Goal: Find specific page/section: Find specific page/section

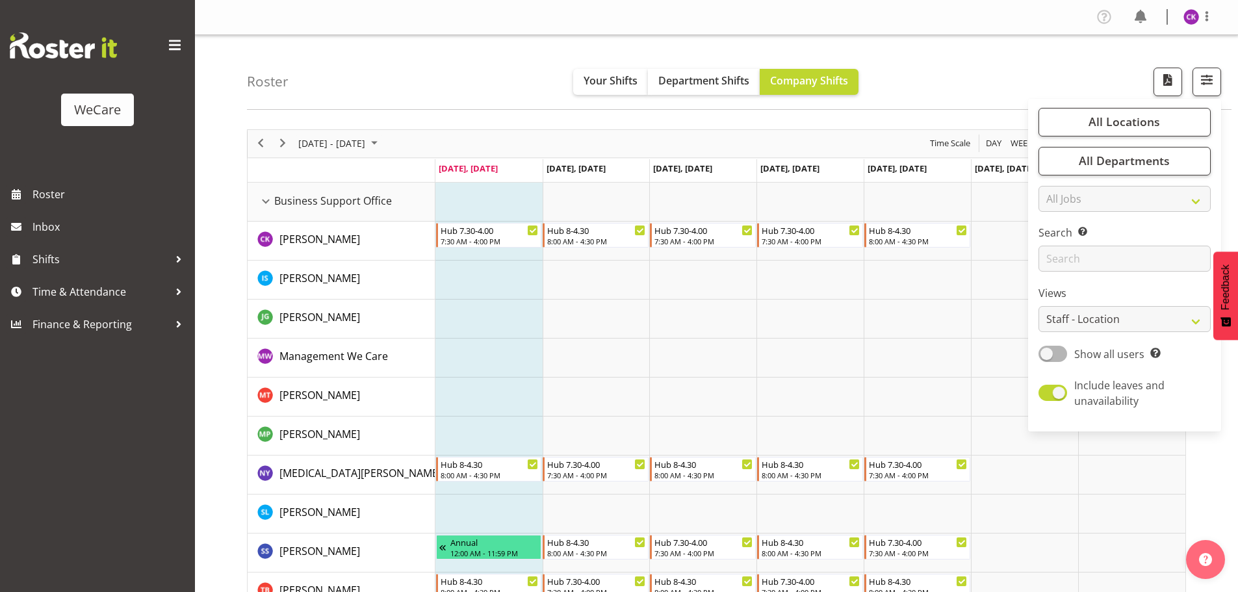
select select "location"
click at [1086, 257] on input "text" at bounding box center [1125, 259] width 172 height 26
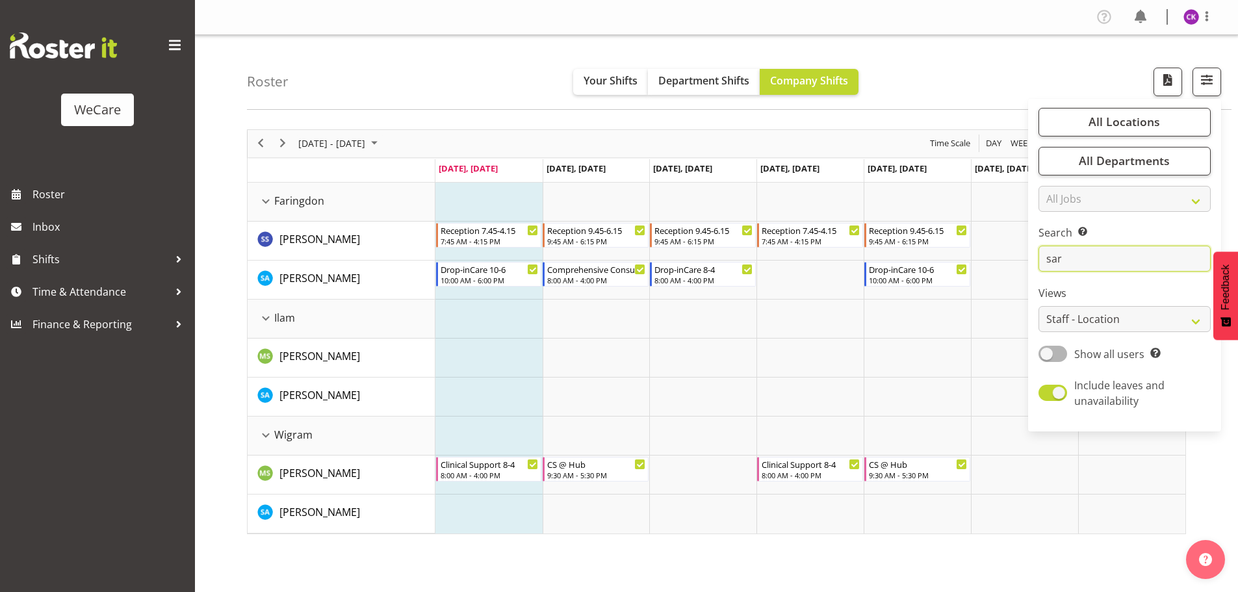
type input "[PERSON_NAME]"
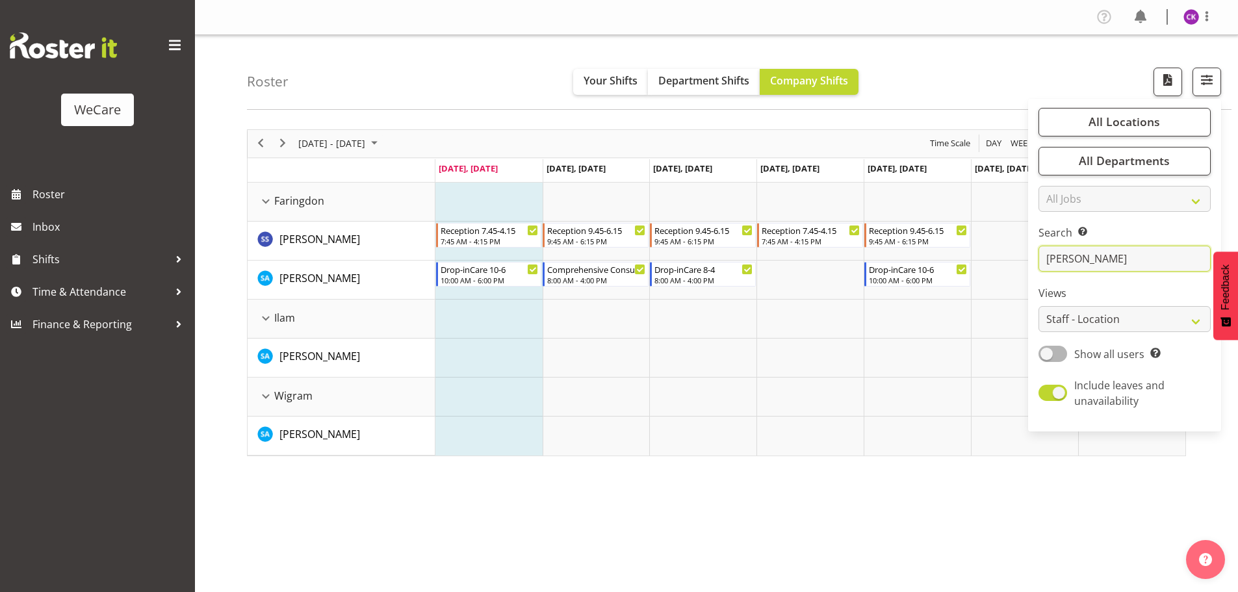
drag, startPoint x: 1077, startPoint y: 256, endPoint x: 1041, endPoint y: 260, distance: 36.6
click at [1041, 260] on input "[PERSON_NAME]" at bounding box center [1125, 259] width 172 height 26
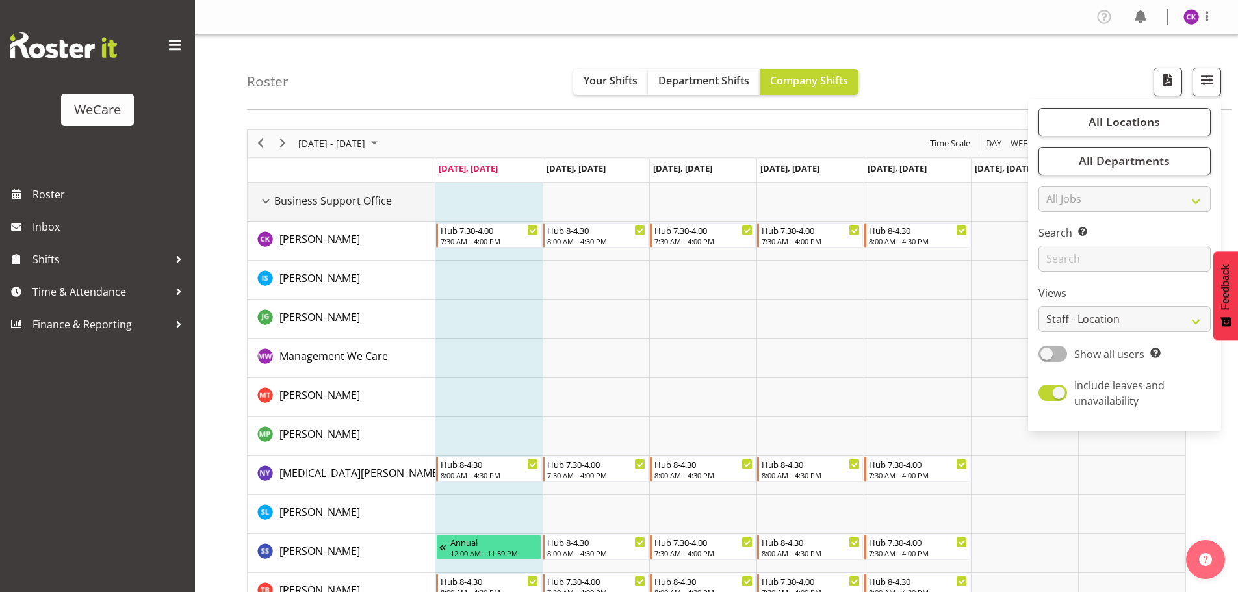
drag, startPoint x: 267, startPoint y: 204, endPoint x: 274, endPoint y: 201, distance: 7.9
click at [267, 203] on div "Business Support Office resource" at bounding box center [265, 201] width 17 height 17
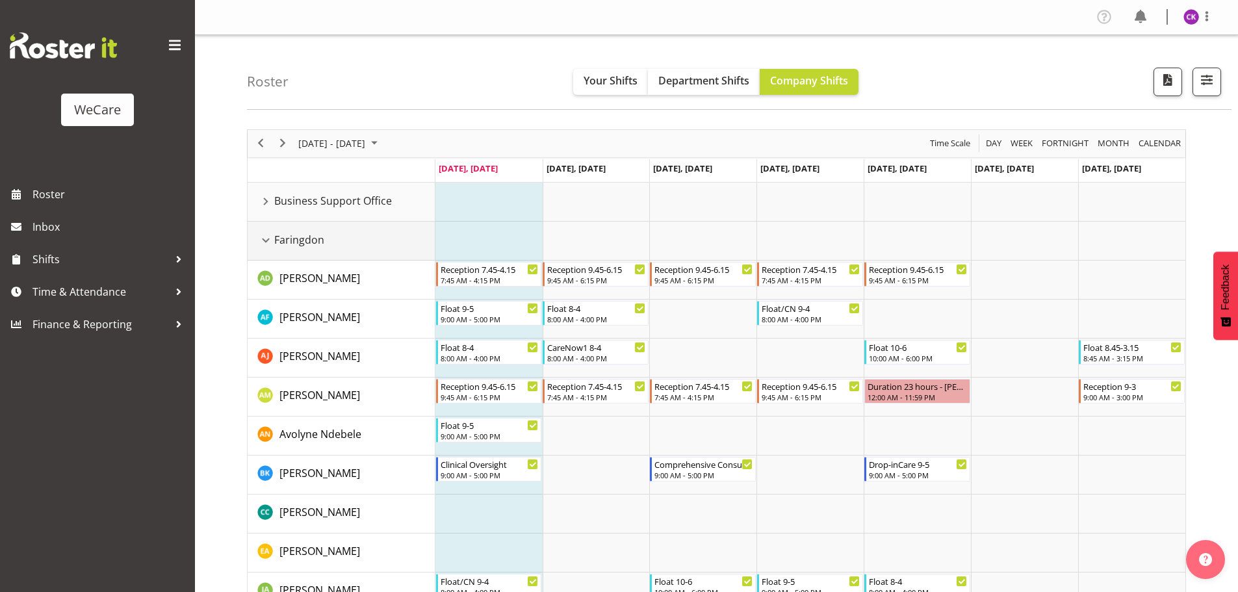
click at [261, 241] on div "Faringdon resource" at bounding box center [265, 240] width 17 height 17
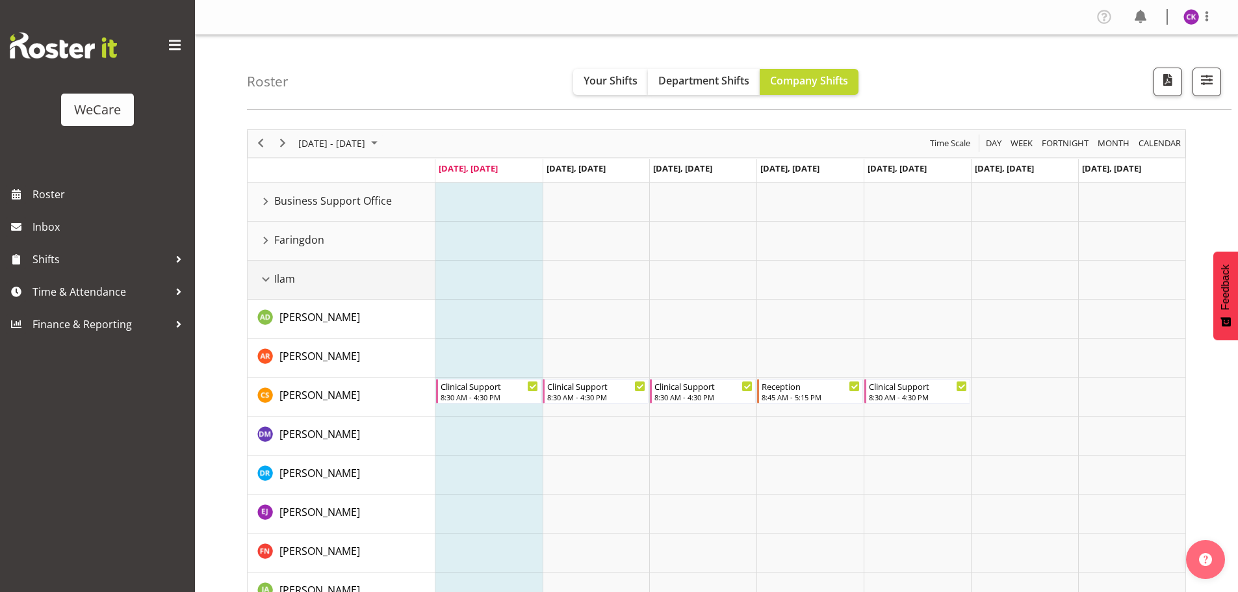
click at [270, 281] on div "Ilam resource" at bounding box center [265, 279] width 17 height 17
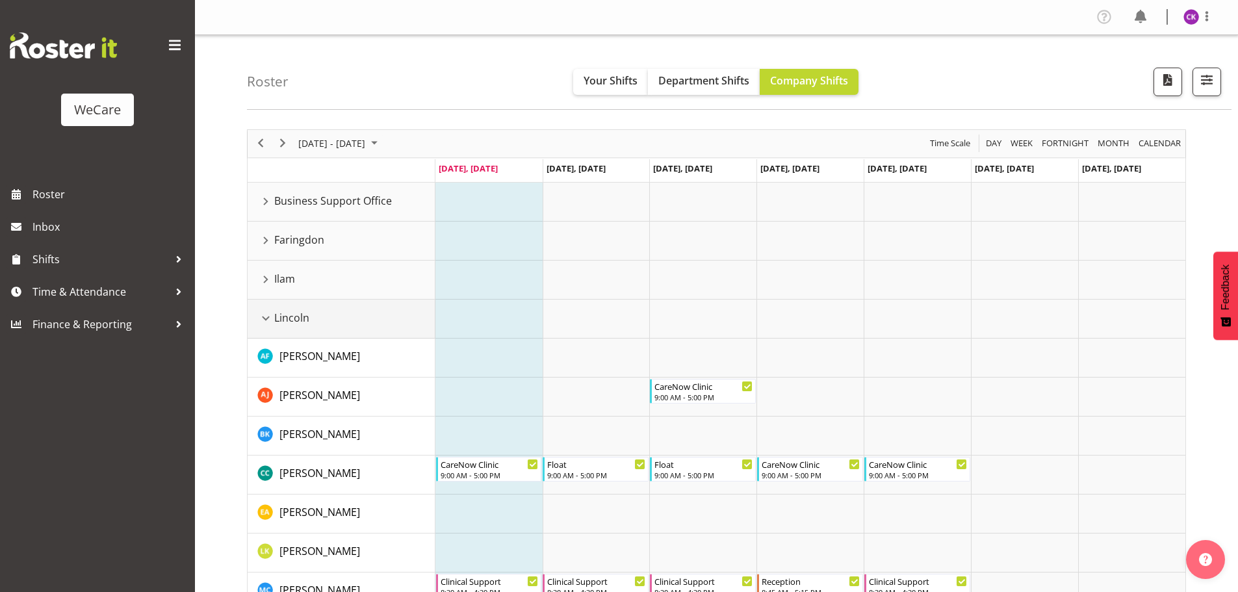
click at [267, 320] on div "Lincoln resource" at bounding box center [265, 318] width 17 height 17
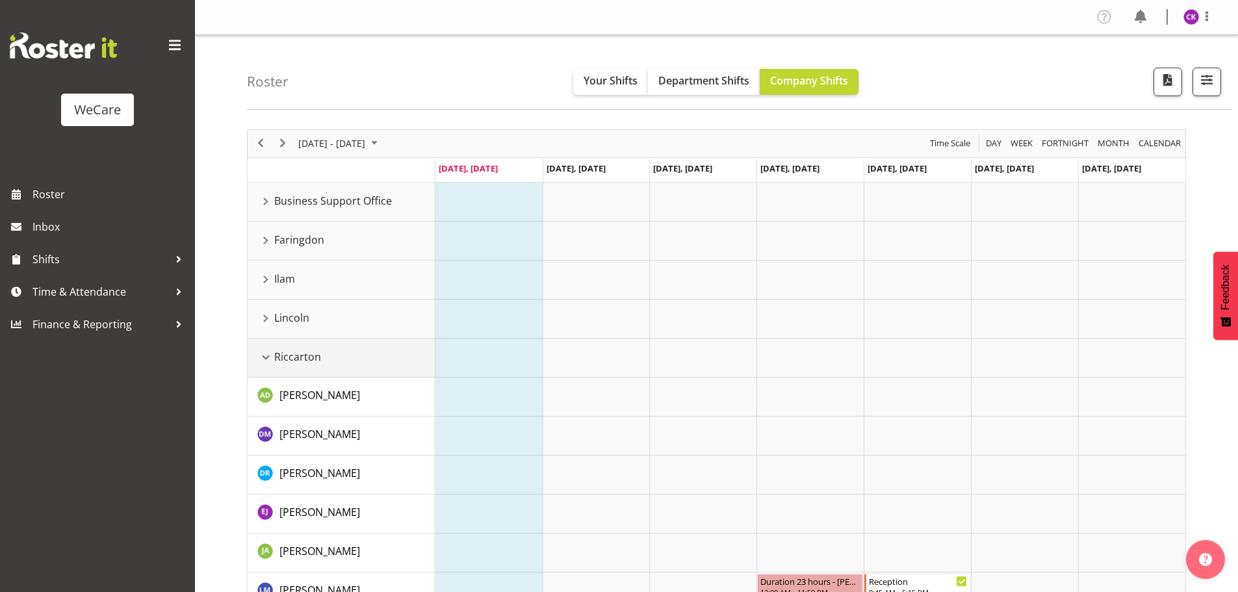
click at [268, 353] on div "Riccarton resource" at bounding box center [265, 357] width 17 height 17
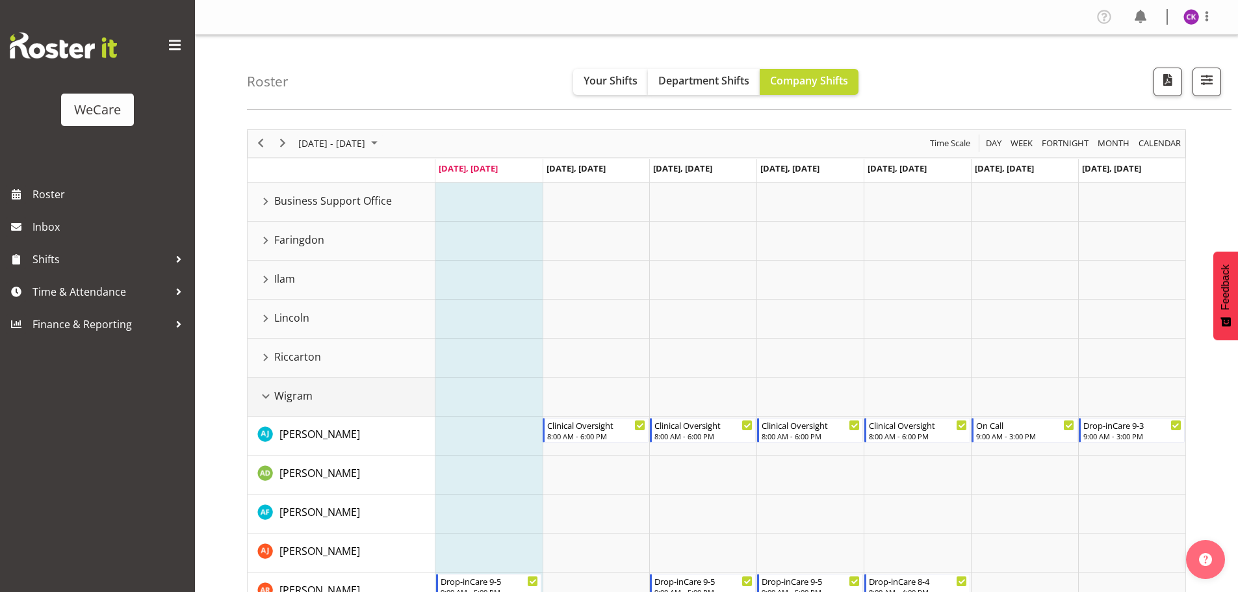
click at [262, 395] on div "Wigram resource" at bounding box center [265, 396] width 17 height 17
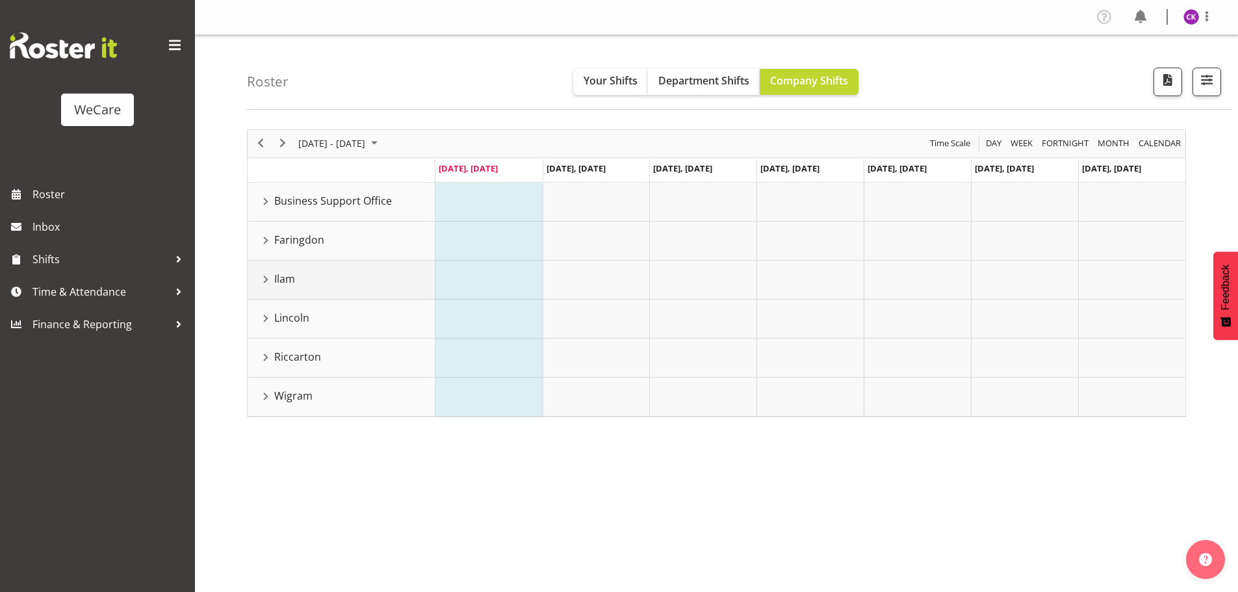
drag, startPoint x: 267, startPoint y: 276, endPoint x: 664, endPoint y: 300, distance: 397.9
click at [267, 276] on div "Ilam resource" at bounding box center [265, 279] width 17 height 17
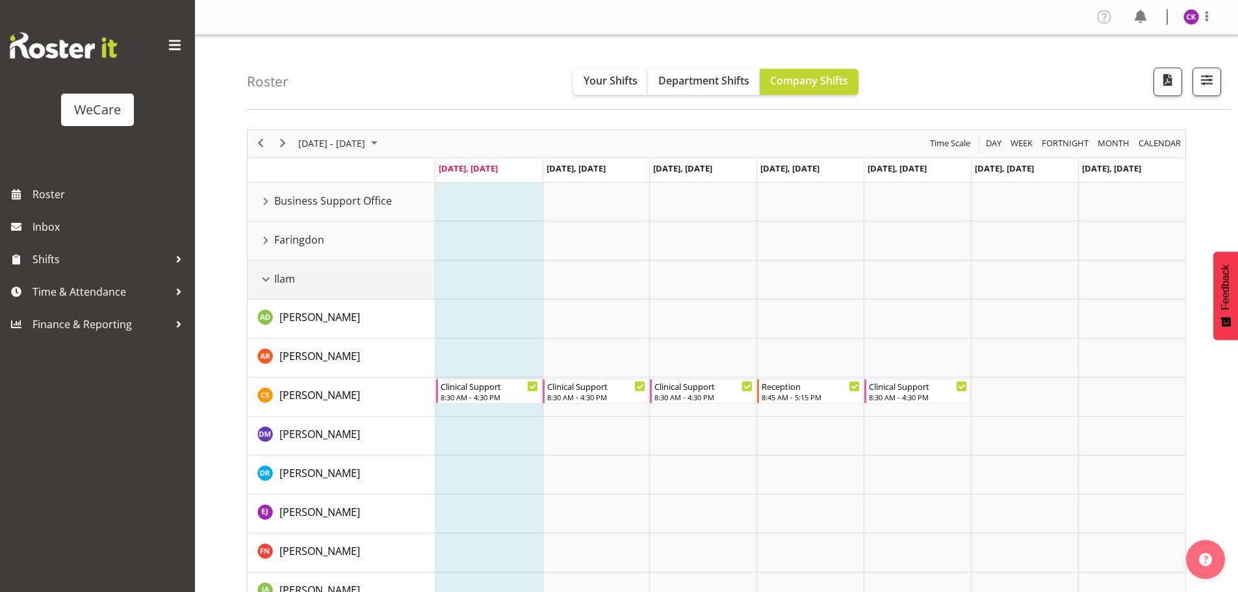
drag, startPoint x: 265, startPoint y: 285, endPoint x: 280, endPoint y: 338, distance: 55.5
click at [265, 285] on div "Ilam resource" at bounding box center [265, 279] width 17 height 17
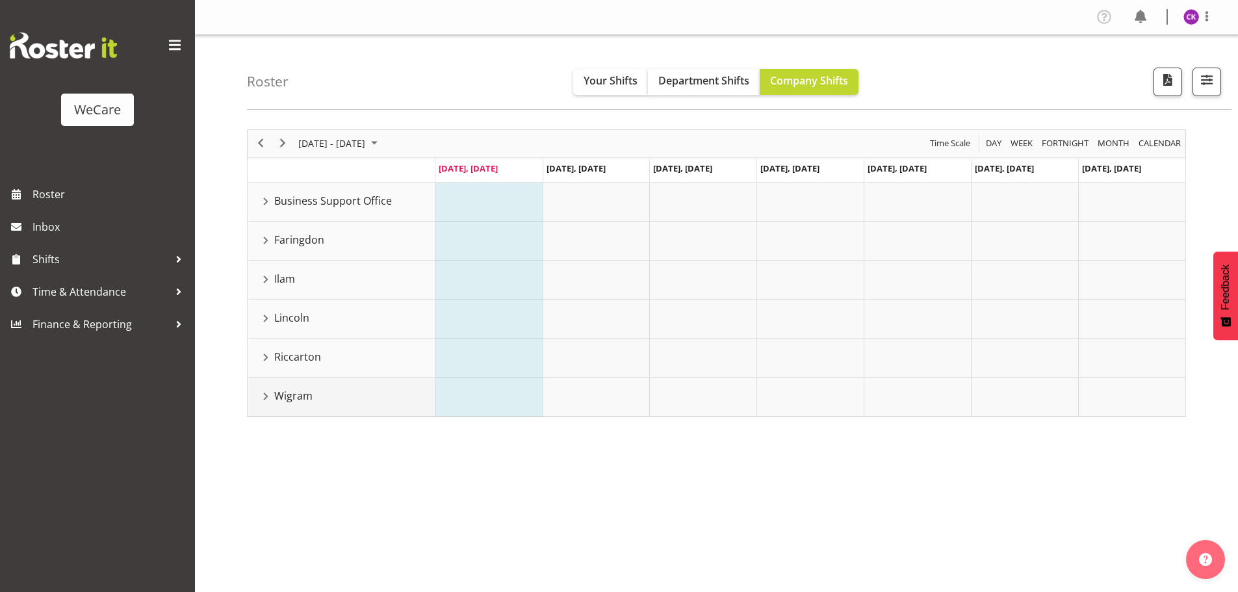
click at [265, 391] on div "Wigram resource" at bounding box center [265, 396] width 17 height 17
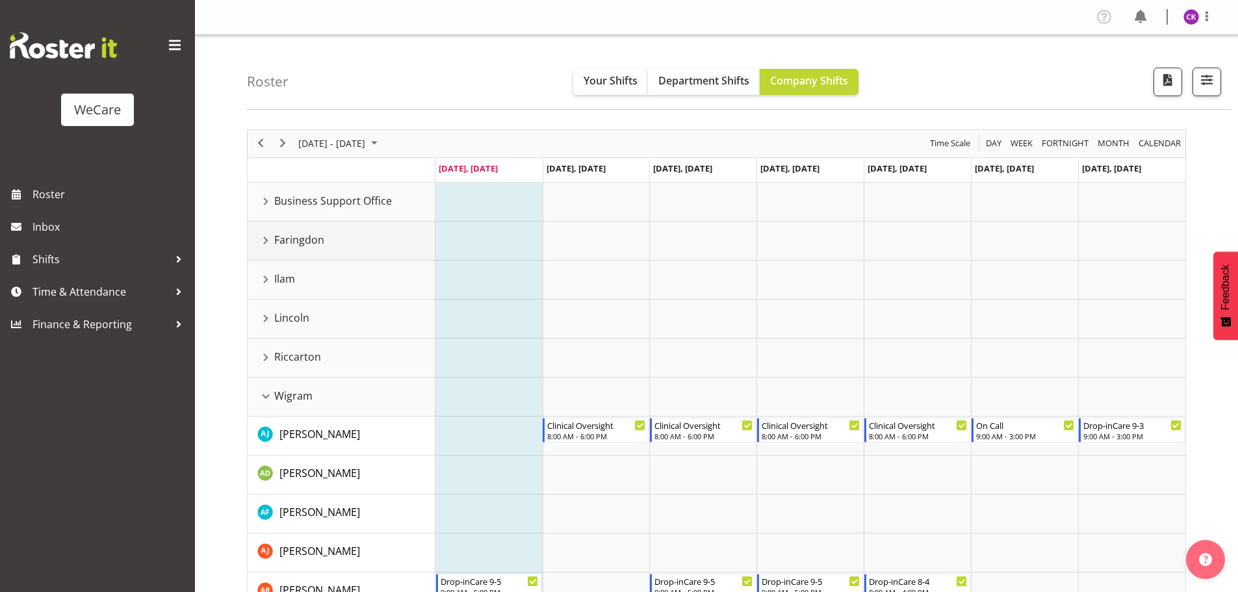
click at [263, 243] on div "Faringdon resource" at bounding box center [265, 240] width 17 height 17
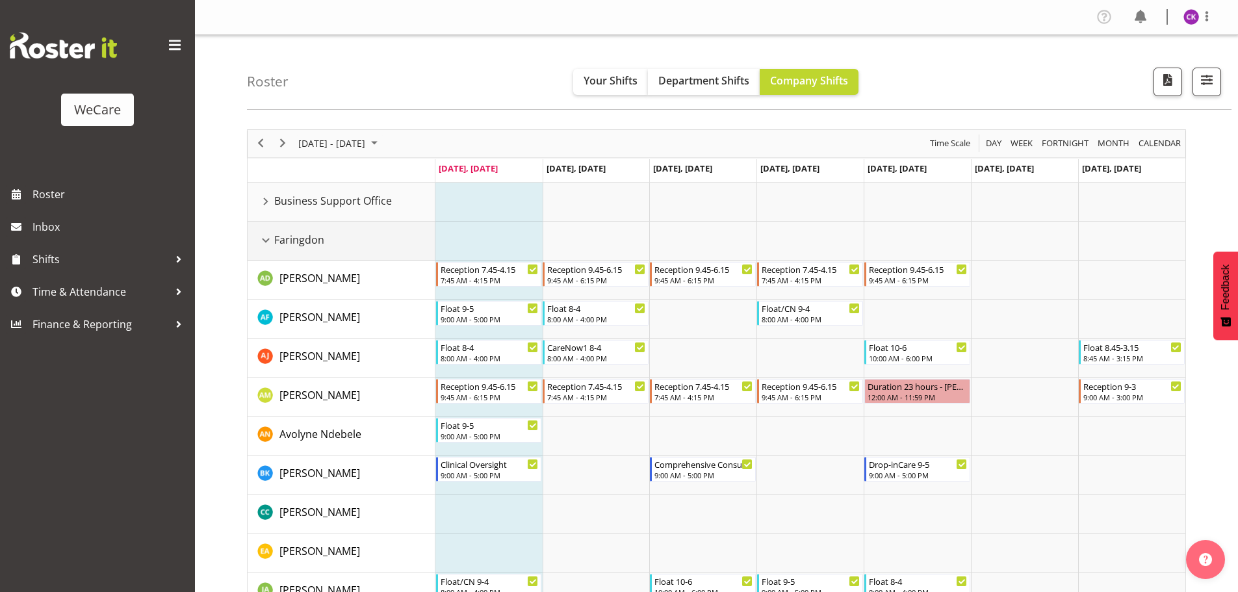
click at [267, 241] on div "Faringdon resource" at bounding box center [265, 240] width 17 height 17
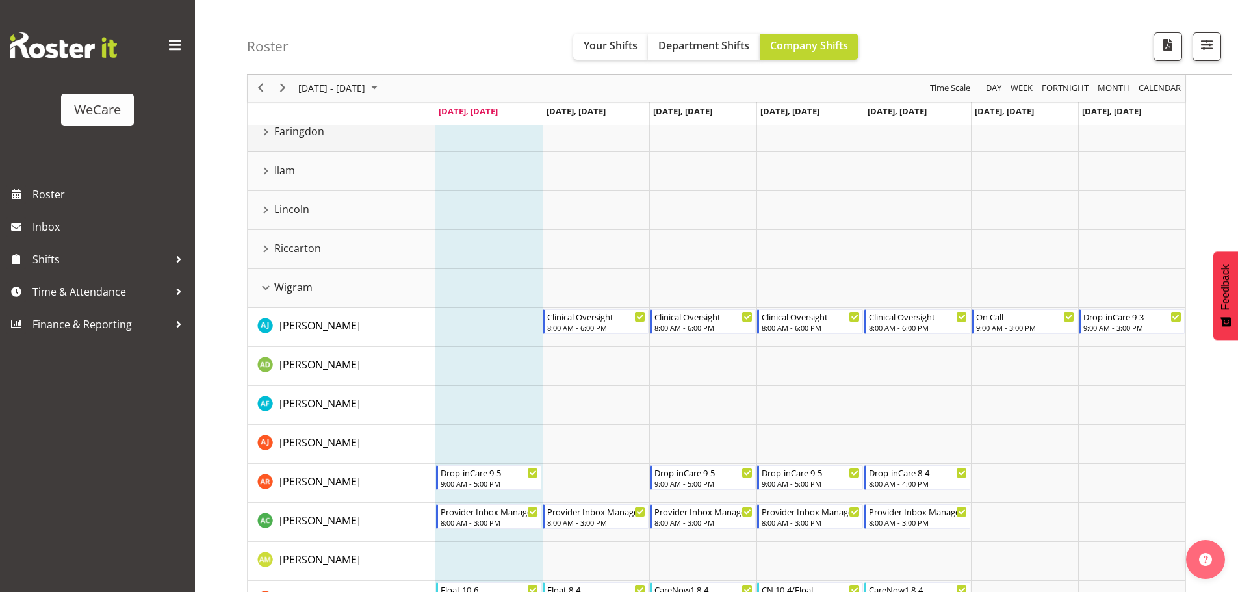
scroll to position [107, 0]
click at [267, 291] on div "Wigram resource" at bounding box center [265, 289] width 17 height 17
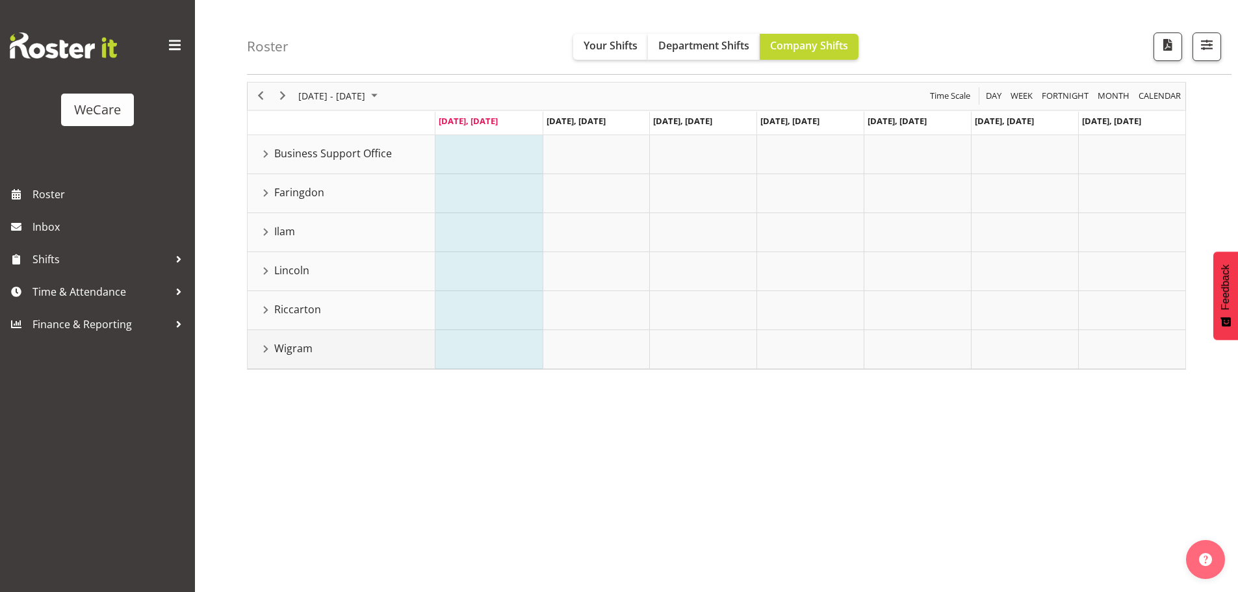
scroll to position [47, 0]
click at [266, 232] on div "Ilam resource" at bounding box center [265, 232] width 17 height 17
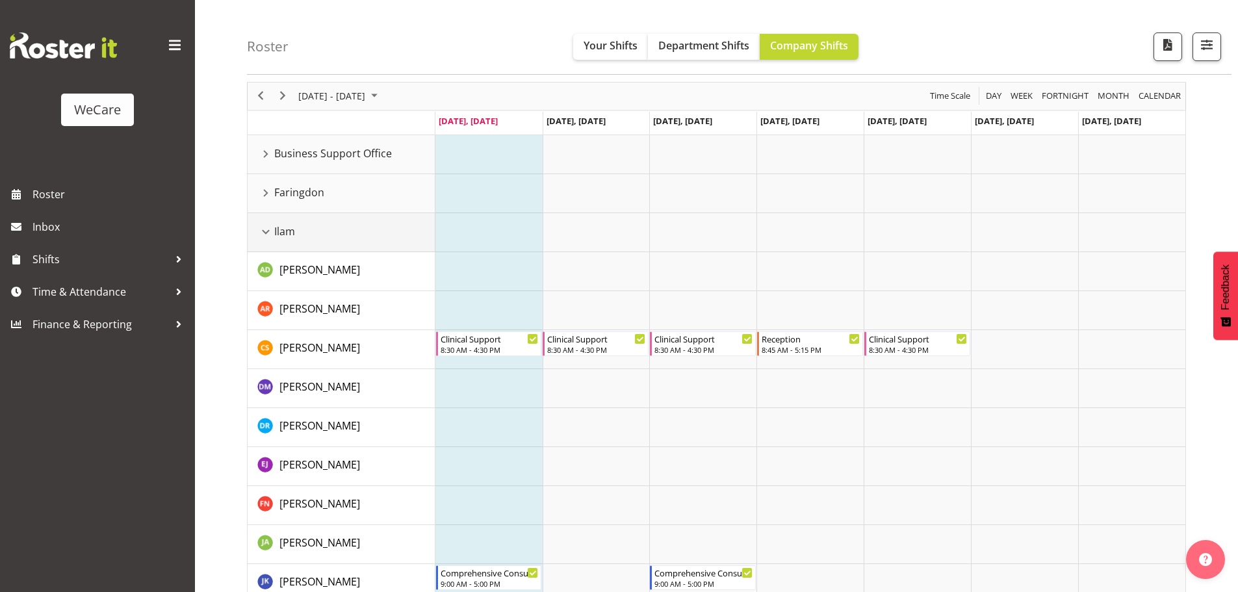
click at [261, 233] on div "Ilam resource" at bounding box center [265, 232] width 17 height 17
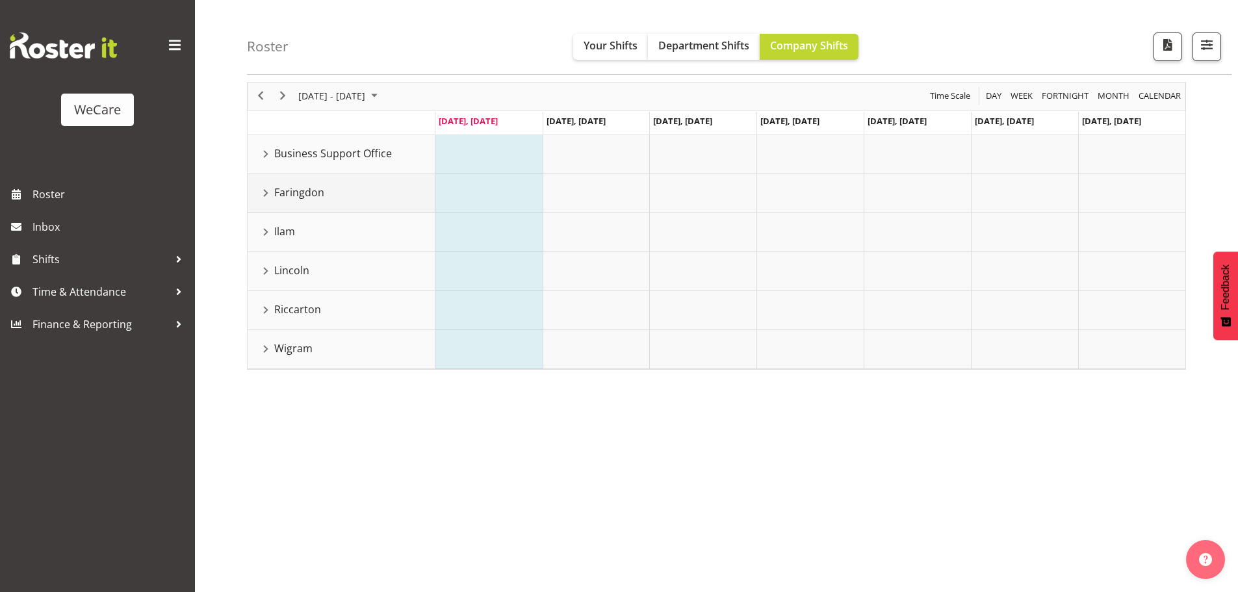
click at [267, 192] on div "Faringdon resource" at bounding box center [265, 193] width 17 height 17
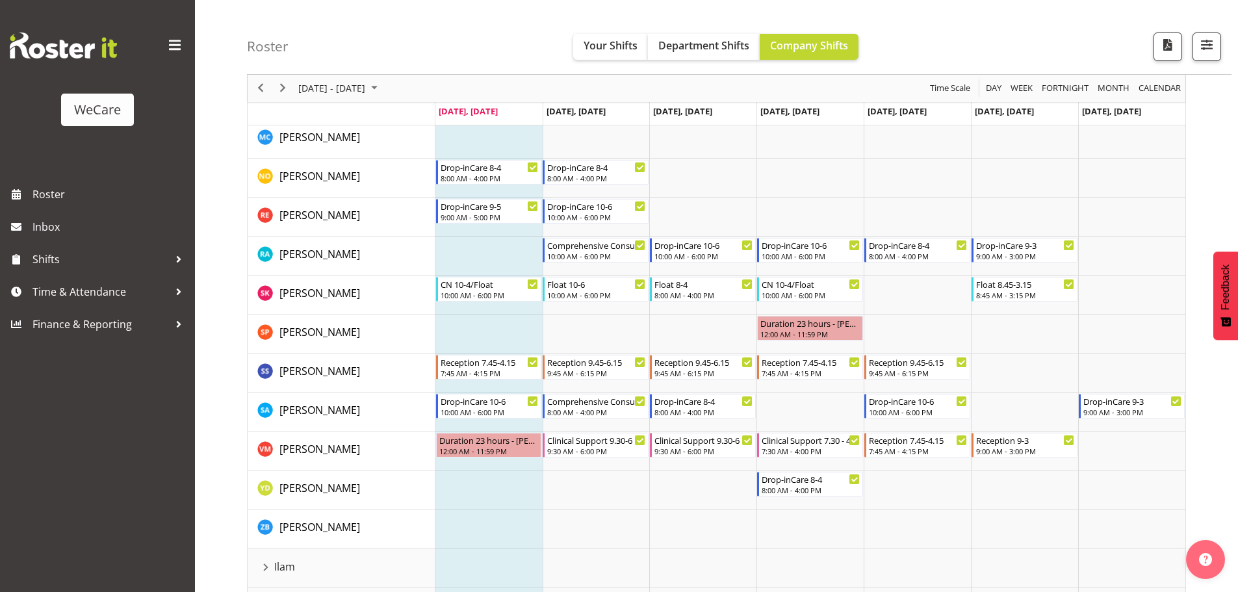
scroll to position [368, 0]
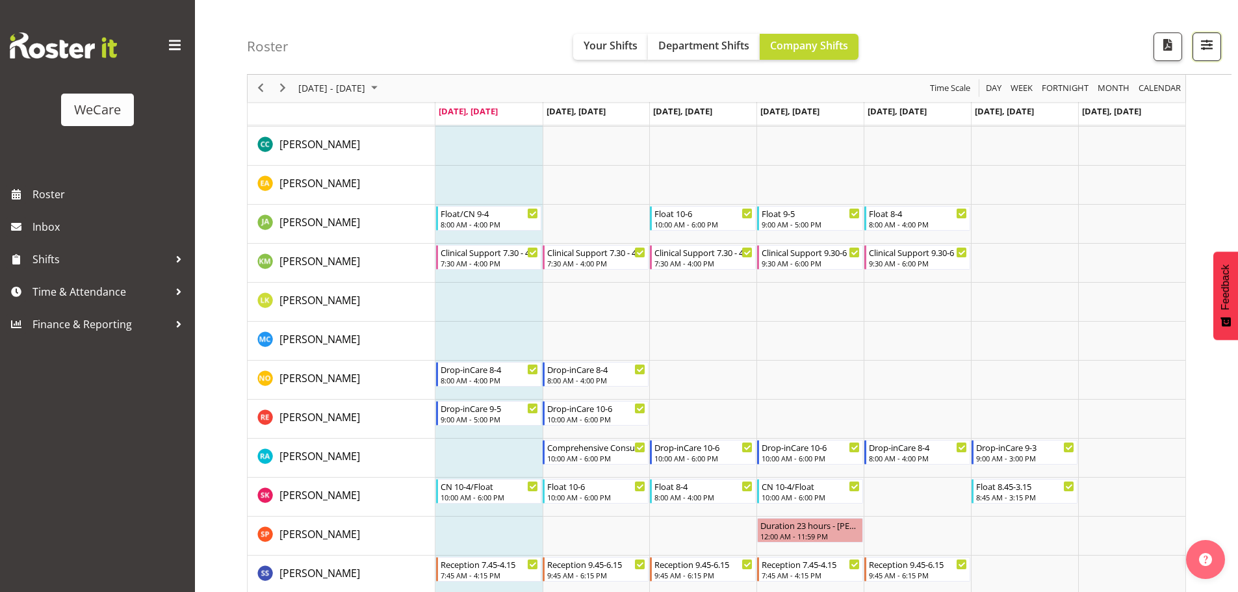
click at [1216, 58] on button "button" at bounding box center [1207, 47] width 29 height 29
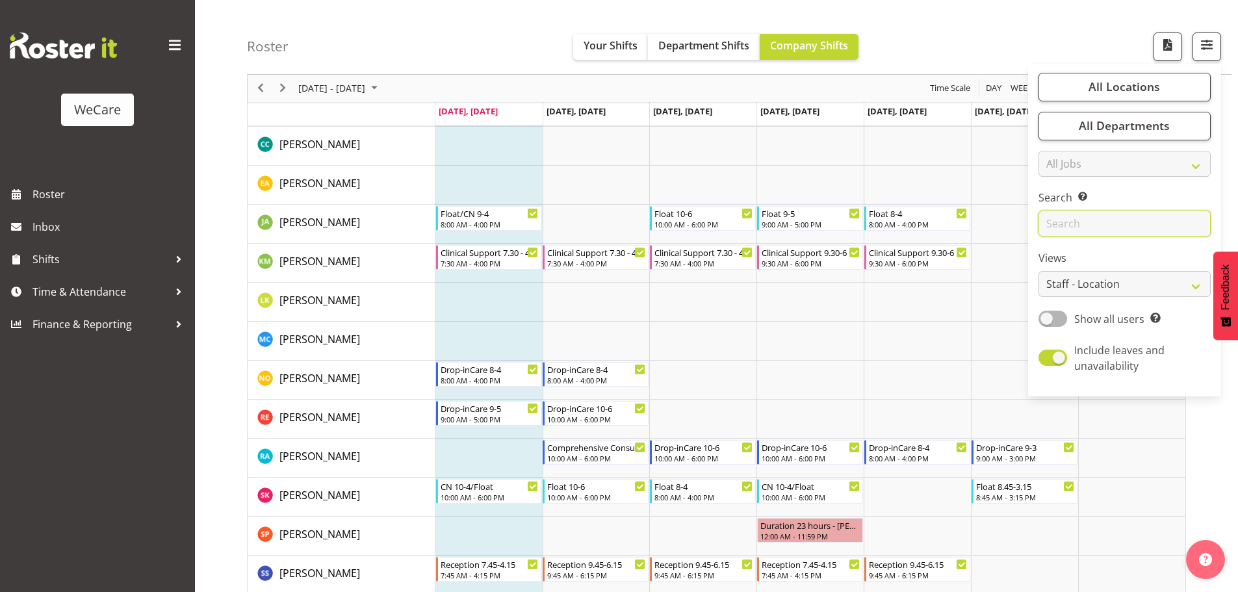
drag, startPoint x: 1093, startPoint y: 216, endPoint x: 1085, endPoint y: 237, distance: 23.1
click at [1093, 218] on input "text" at bounding box center [1125, 224] width 172 height 26
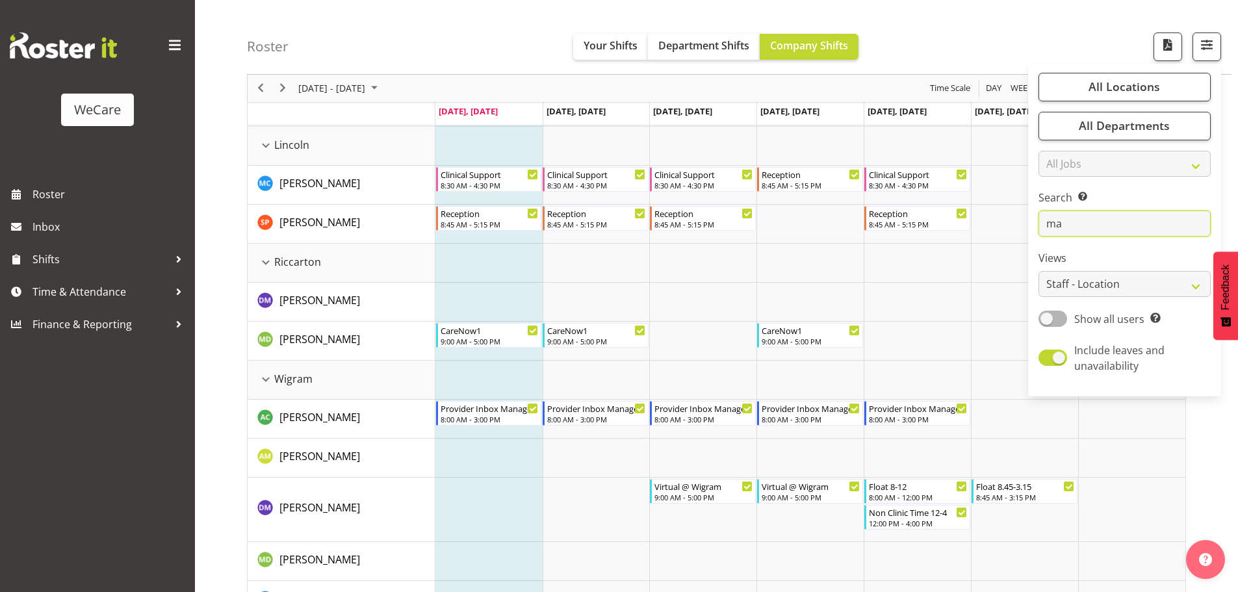
scroll to position [0, 0]
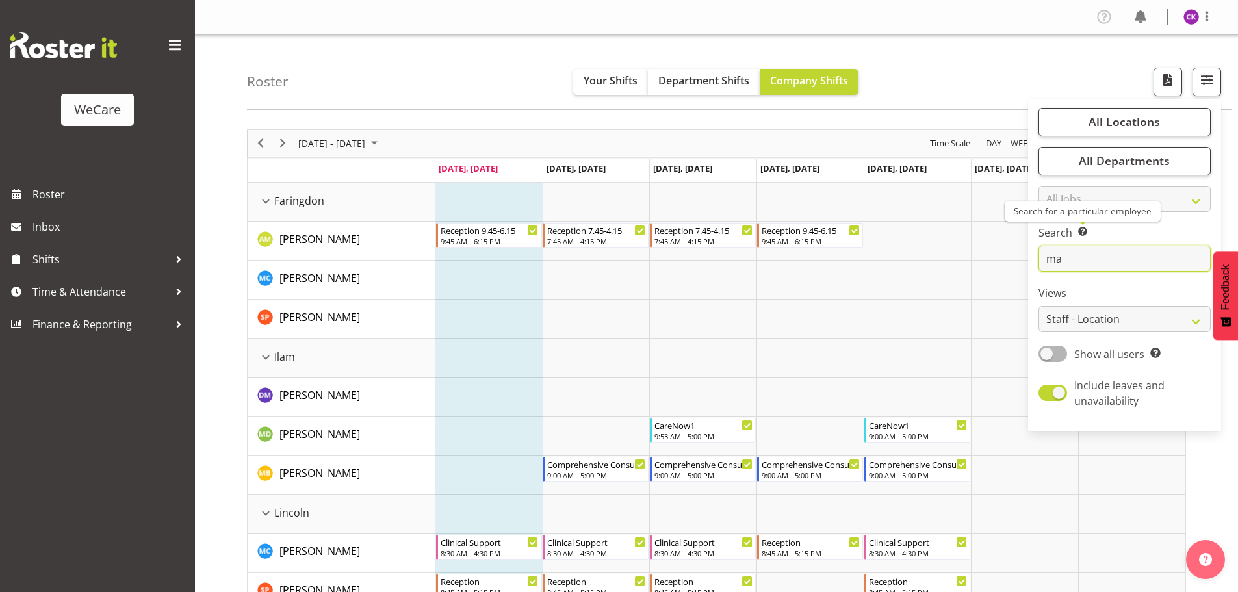
type input "mat"
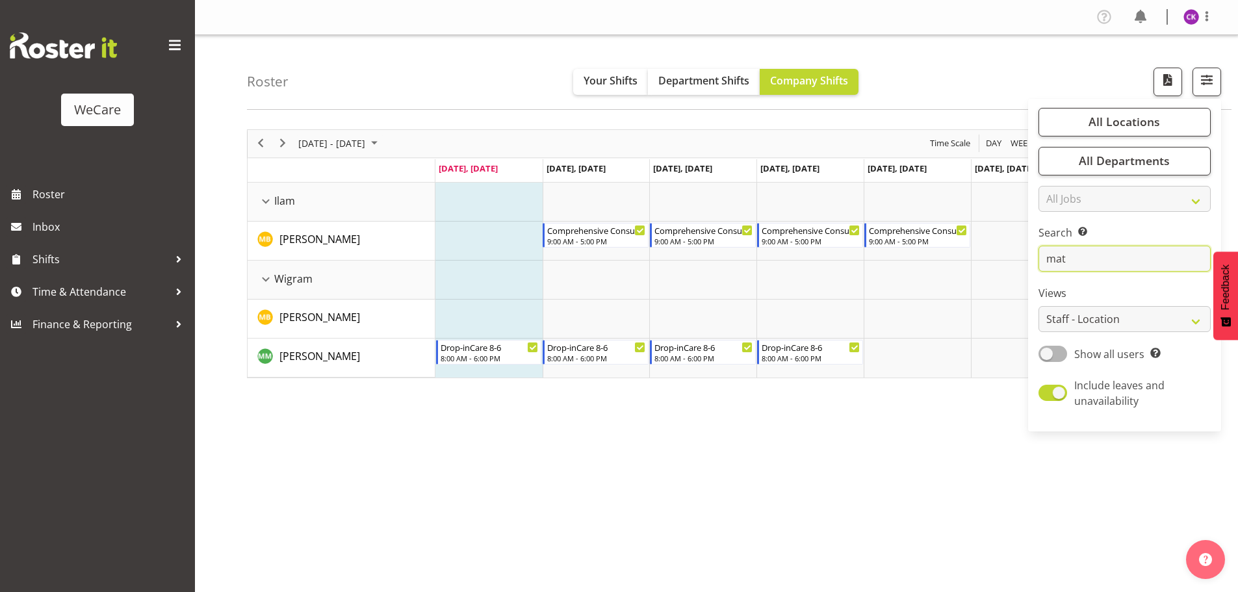
drag, startPoint x: 1097, startPoint y: 261, endPoint x: 993, endPoint y: 262, distance: 104.0
click at [1012, 261] on div "Roster Your Shifts Department Shifts Company Shifts All Locations Clear Busines…" at bounding box center [716, 337] width 1043 height 605
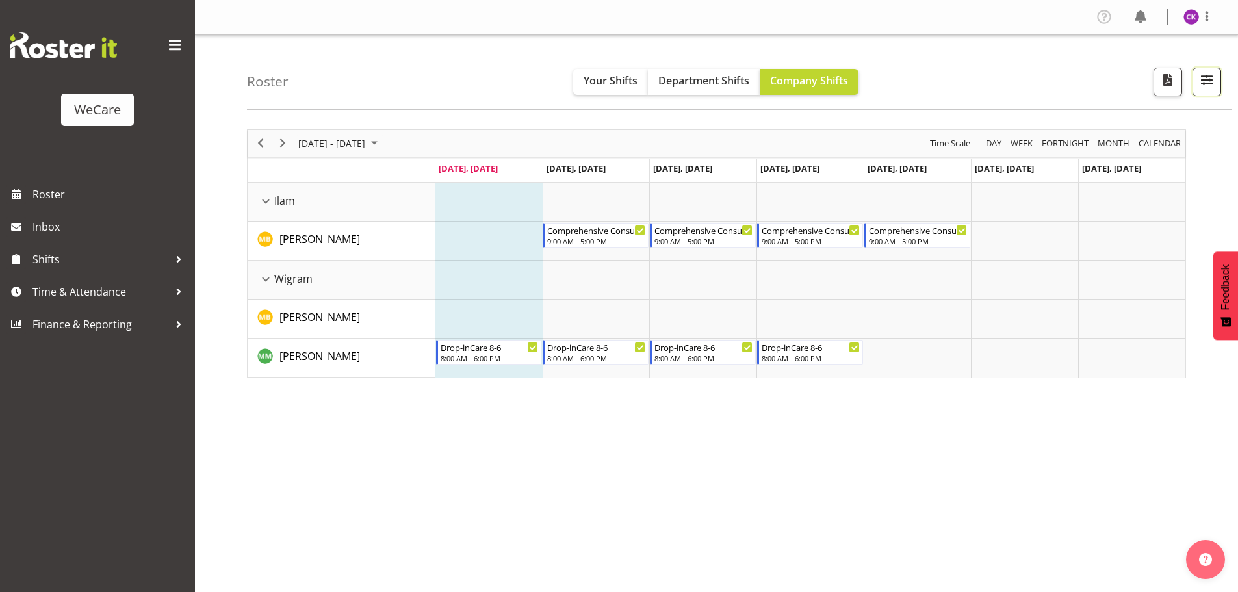
click at [1200, 81] on span "button" at bounding box center [1207, 80] width 17 height 17
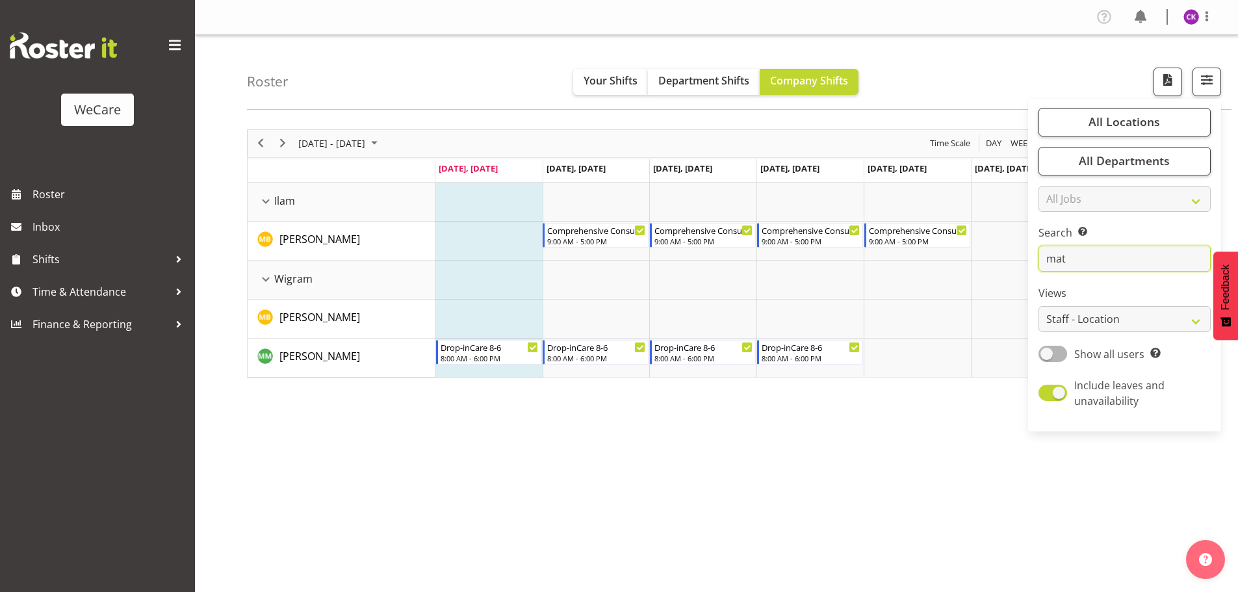
click at [1076, 257] on input "mat" at bounding box center [1125, 259] width 172 height 26
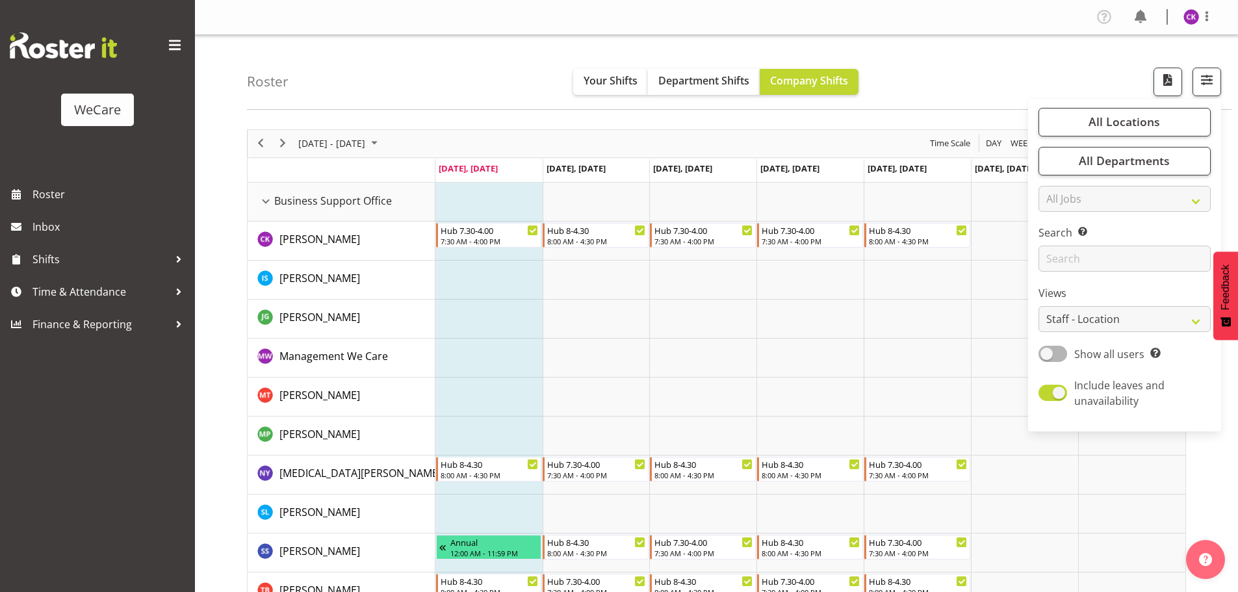
click at [469, 309] on td "Timeline Week of September 22, 2025" at bounding box center [489, 319] width 107 height 39
